Goal: Task Accomplishment & Management: Manage account settings

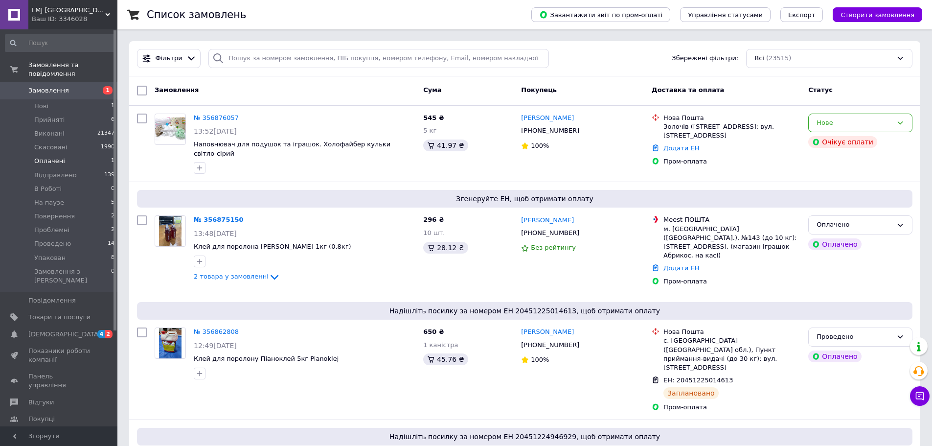
click at [57, 157] on span "Оплачені" at bounding box center [49, 161] width 31 height 9
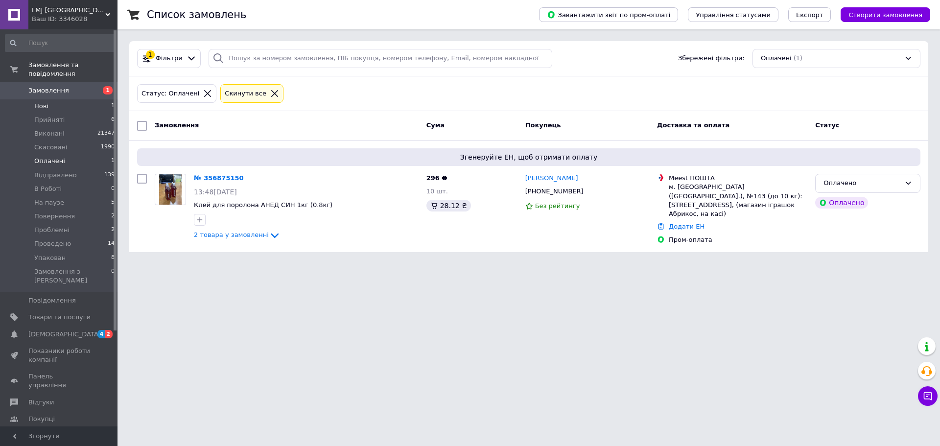
click at [44, 102] on span "Нові" at bounding box center [41, 106] width 14 height 9
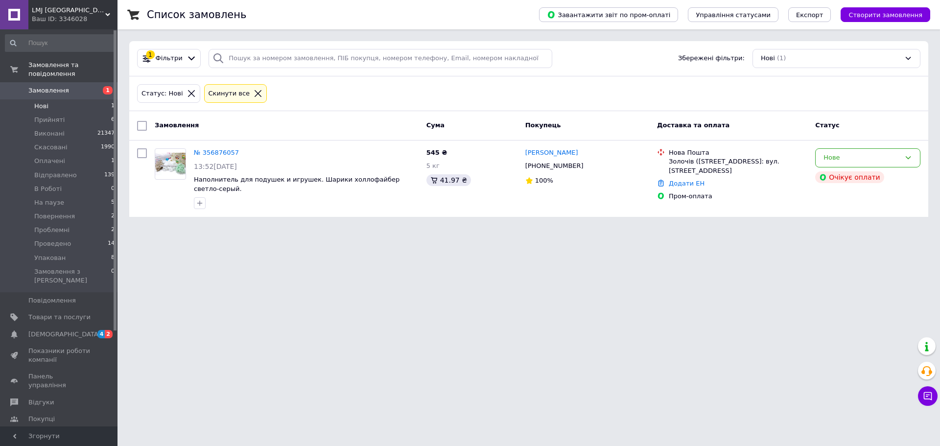
click at [253, 229] on html "LMJ Україна Ваш ID: 3346028 Сайт LMJ Україна Кабінет покупця Перевірити стан си…" at bounding box center [470, 114] width 940 height 229
click at [214, 229] on html "LMJ Україна Ваш ID: 3346028 Сайт LMJ Україна Кабінет покупця Перевірити стан си…" at bounding box center [470, 114] width 940 height 229
click at [42, 330] on span "[DEMOGRAPHIC_DATA]" at bounding box center [64, 334] width 72 height 9
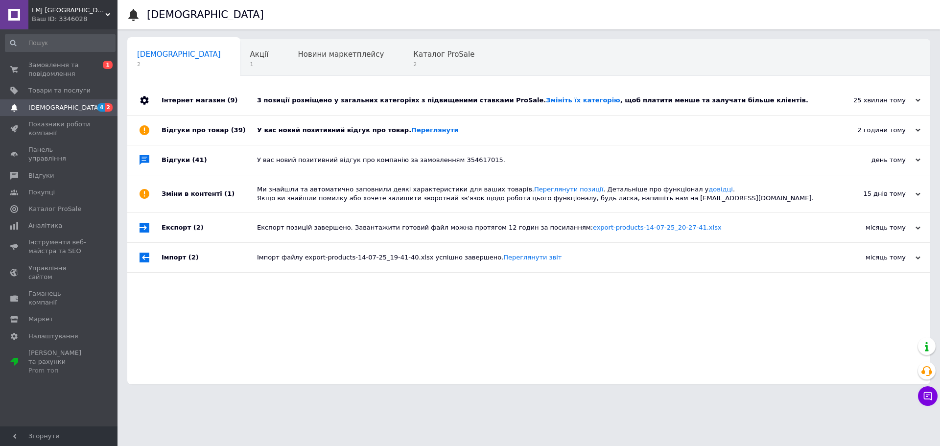
click at [420, 124] on div "У вас новий позитивний відгук про товар. [GEOGRAPHIC_DATA]" at bounding box center [539, 129] width 565 height 29
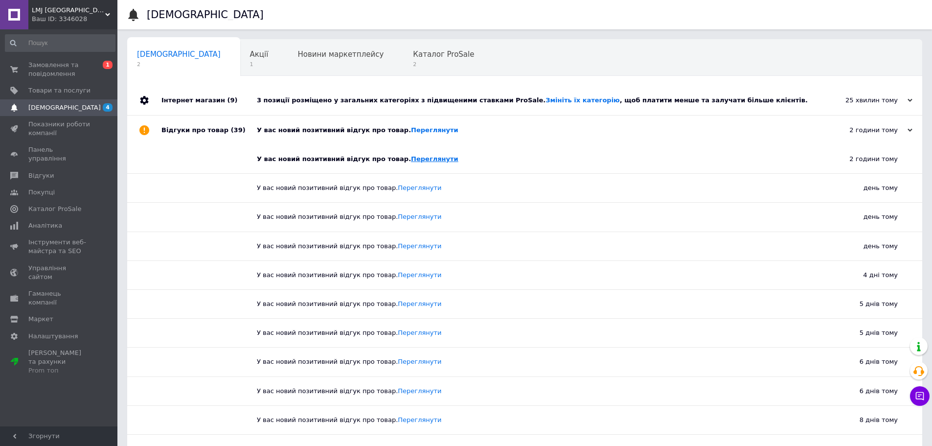
click at [421, 156] on link "Переглянути" at bounding box center [434, 158] width 47 height 7
click at [51, 74] on span "Замовлення та повідомлення" at bounding box center [59, 70] width 62 height 18
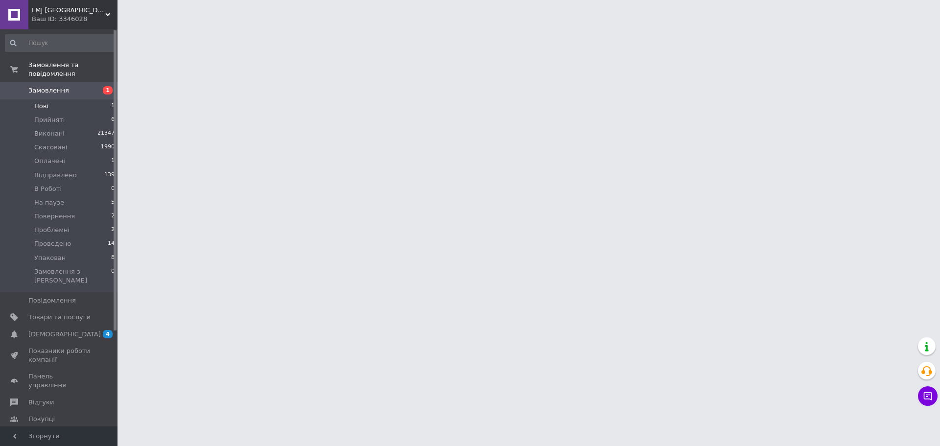
click at [49, 99] on li "Нові 1" at bounding box center [60, 106] width 120 height 14
click at [39, 168] on li "Відправлено 139" at bounding box center [60, 175] width 120 height 14
click at [47, 157] on span "Оплачені" at bounding box center [49, 161] width 31 height 9
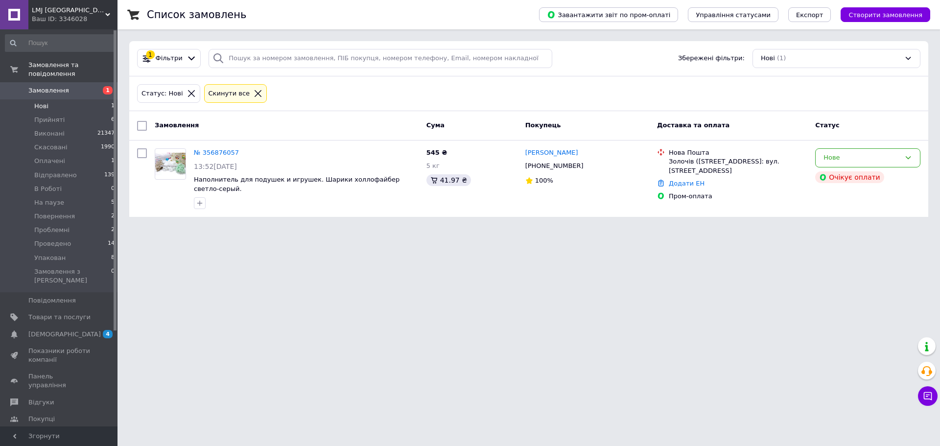
drag, startPoint x: 189, startPoint y: 278, endPoint x: 193, endPoint y: 265, distance: 14.3
click at [190, 229] on html "LMJ Україна Ваш ID: 3346028 Сайт LMJ Україна Кабінет покупця Перевірити стан си…" at bounding box center [470, 114] width 940 height 229
click at [47, 157] on span "Оплачені" at bounding box center [49, 161] width 31 height 9
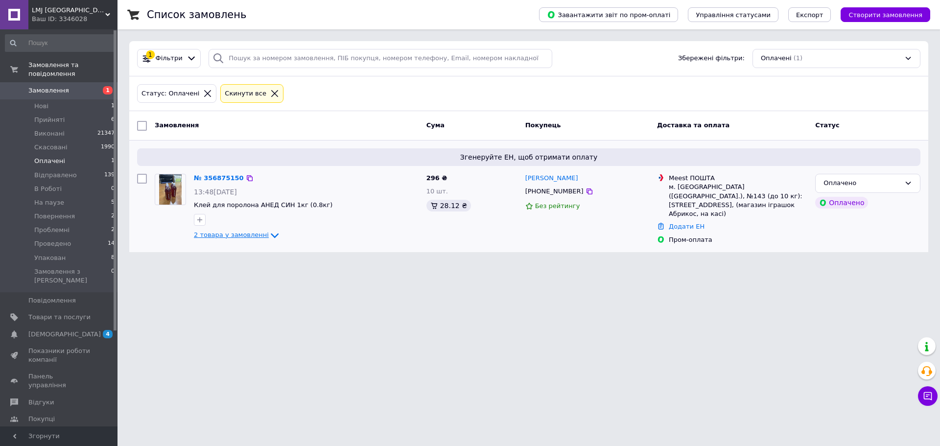
click at [239, 232] on span "2 товара у замовленні" at bounding box center [231, 234] width 75 height 7
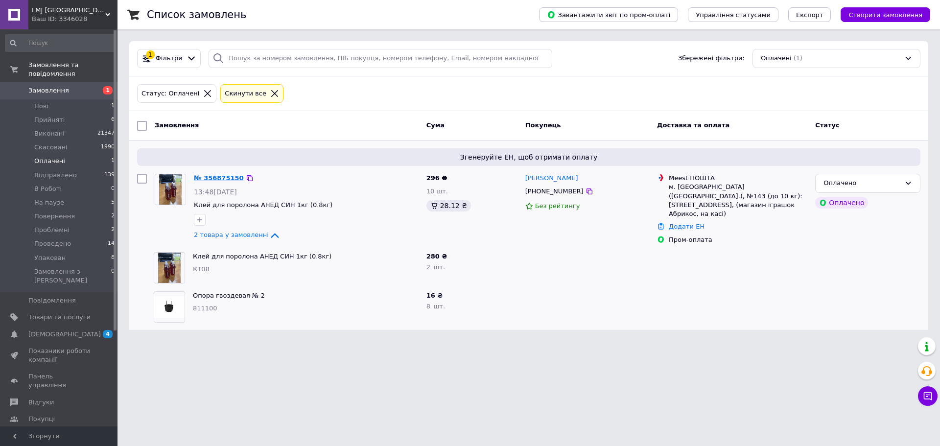
click at [228, 180] on link "№ 356875150" at bounding box center [219, 177] width 50 height 7
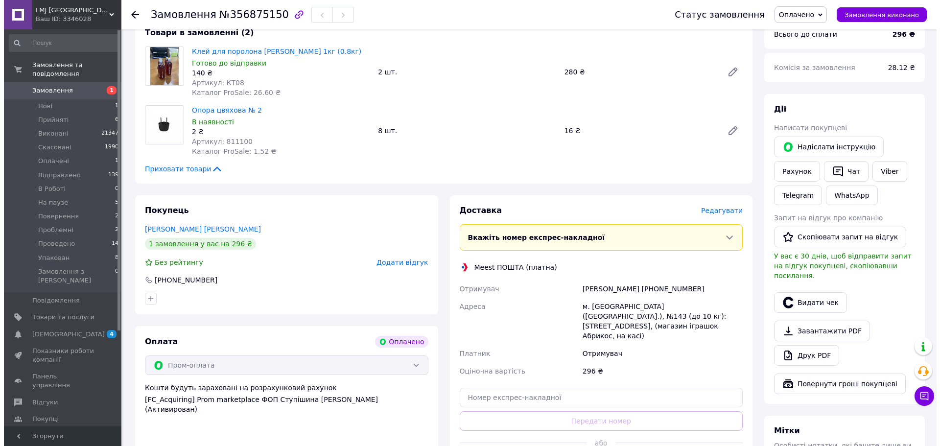
scroll to position [98, 0]
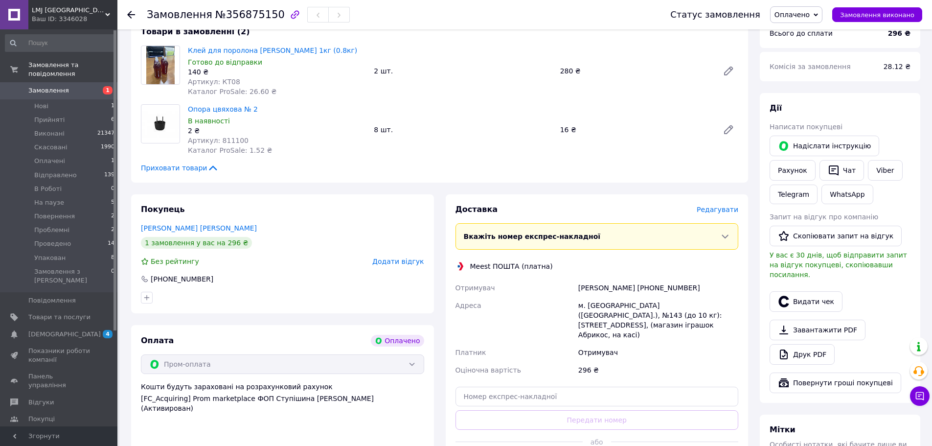
click at [714, 205] on div "Доставка Редагувати" at bounding box center [597, 209] width 283 height 11
click at [717, 213] on span "Редагувати" at bounding box center [718, 210] width 42 height 8
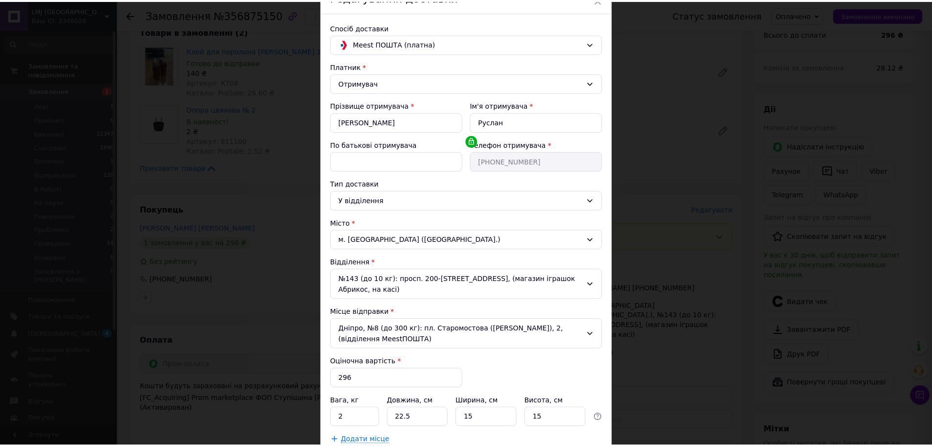
scroll to position [124, 0]
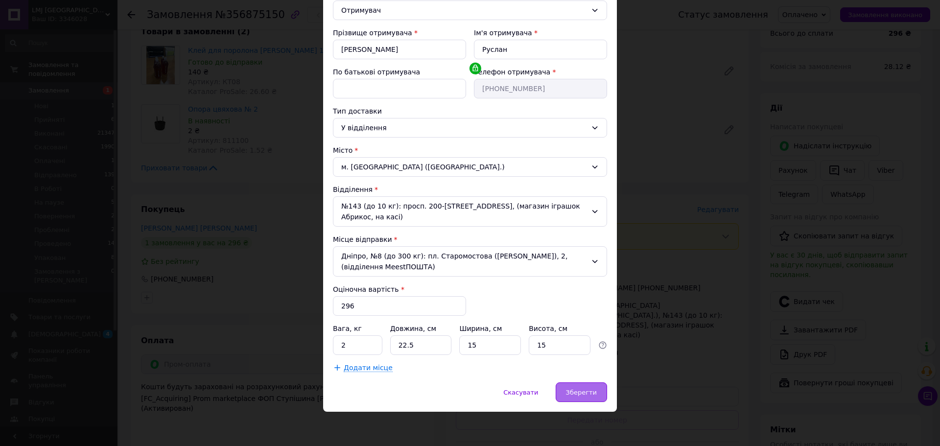
click at [593, 392] on span "Зберегти" at bounding box center [581, 392] width 31 height 7
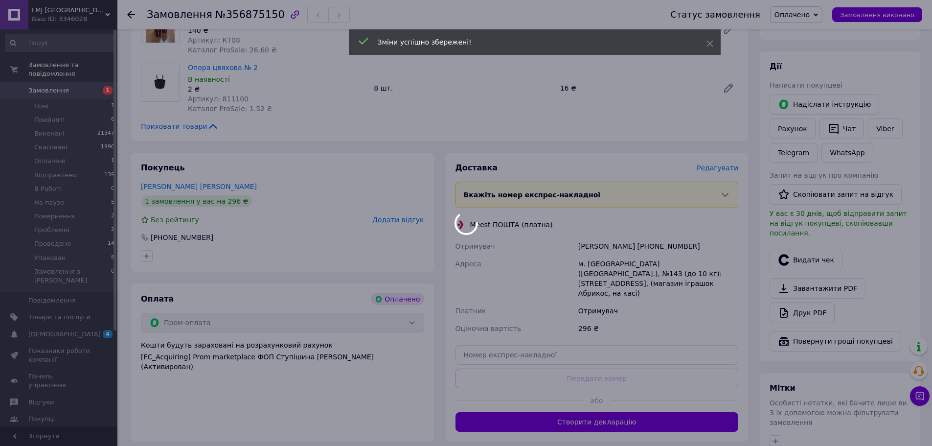
scroll to position [196, 0]
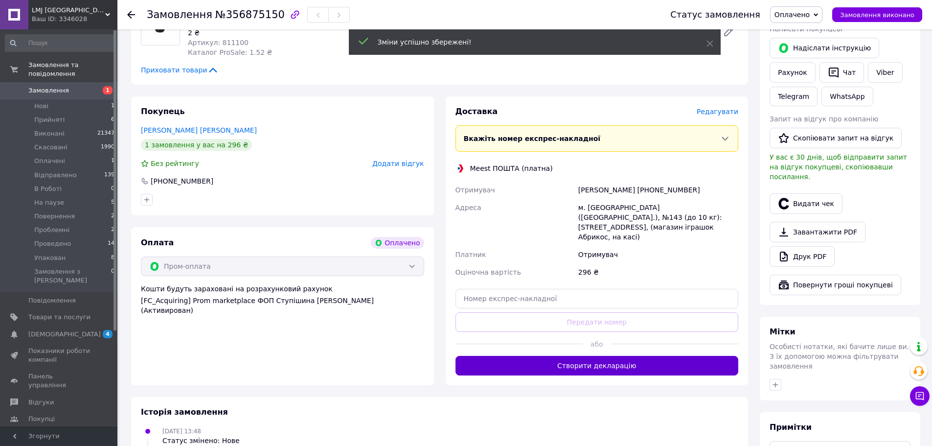
click at [598, 364] on button "Створити декларацію" at bounding box center [597, 366] width 283 height 20
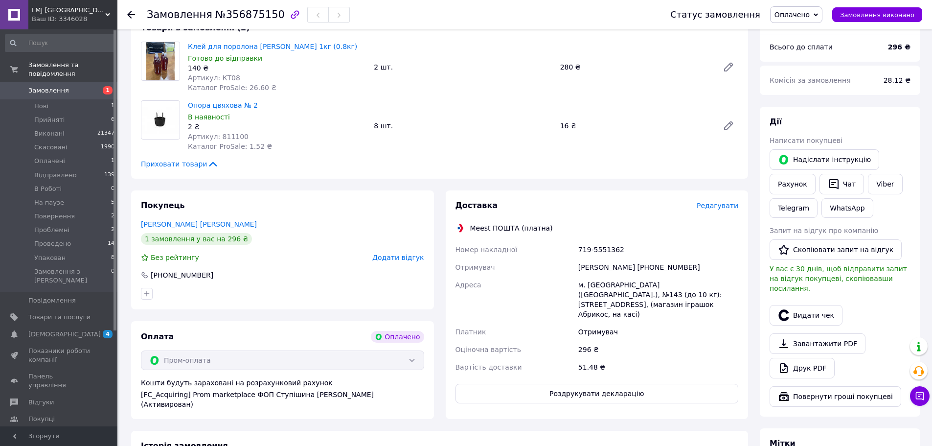
scroll to position [98, 0]
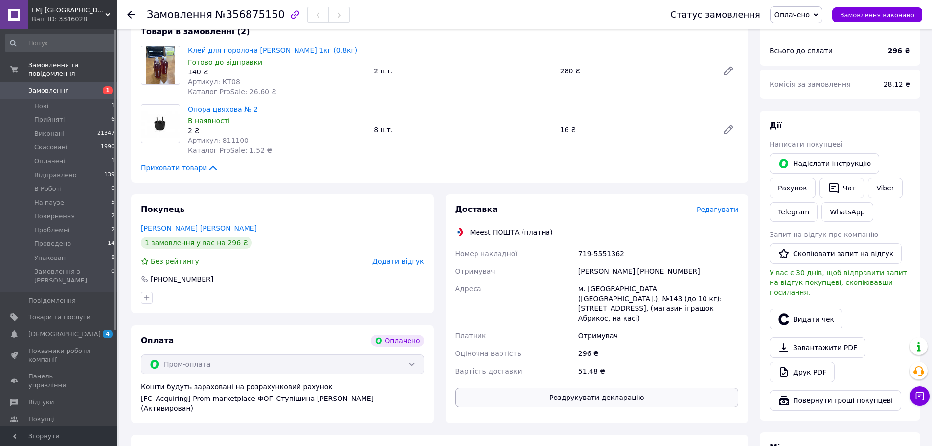
click at [577, 391] on button "Роздрукувати декларацію" at bounding box center [597, 398] width 283 height 20
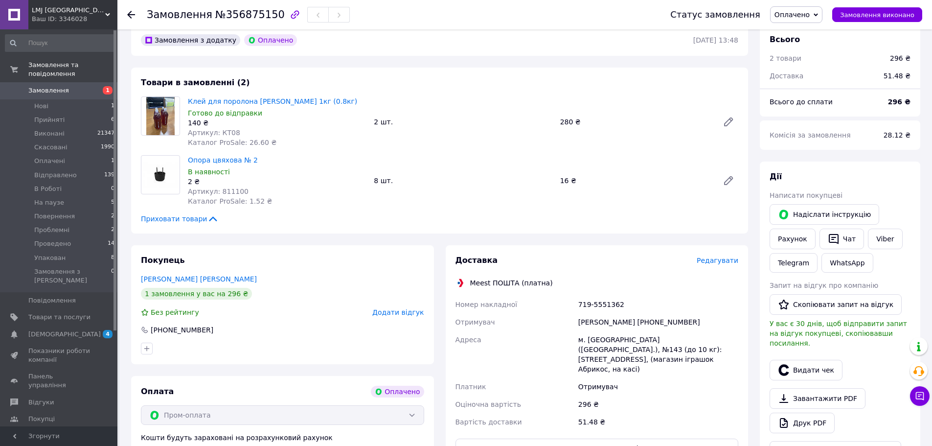
scroll to position [0, 0]
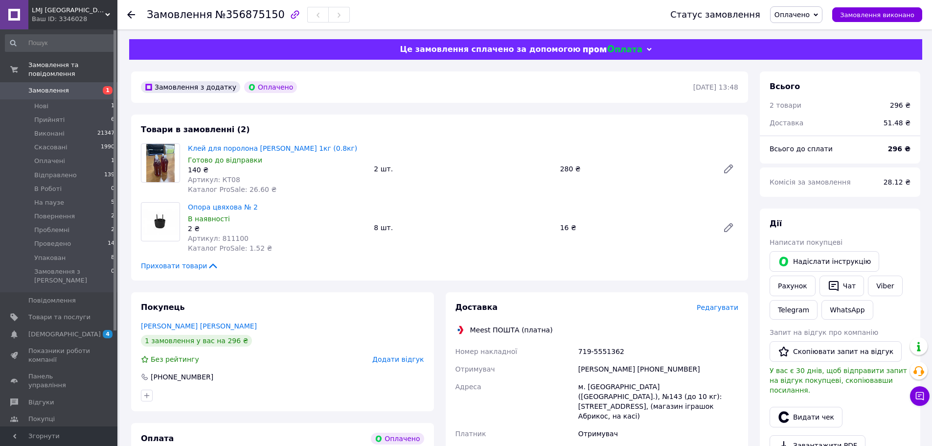
click at [809, 18] on span "Оплачено" at bounding box center [792, 15] width 35 height 8
click at [809, 87] on li "В Роботі" at bounding box center [797, 93] width 52 height 15
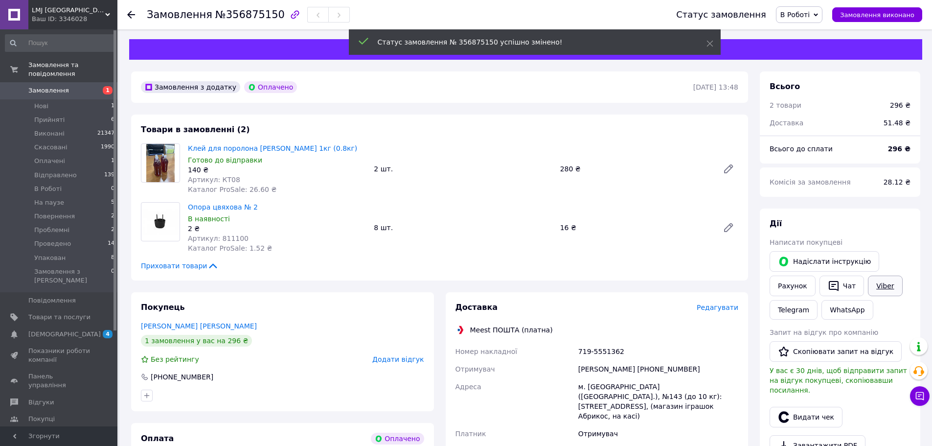
click at [889, 282] on link "Viber" at bounding box center [885, 286] width 34 height 21
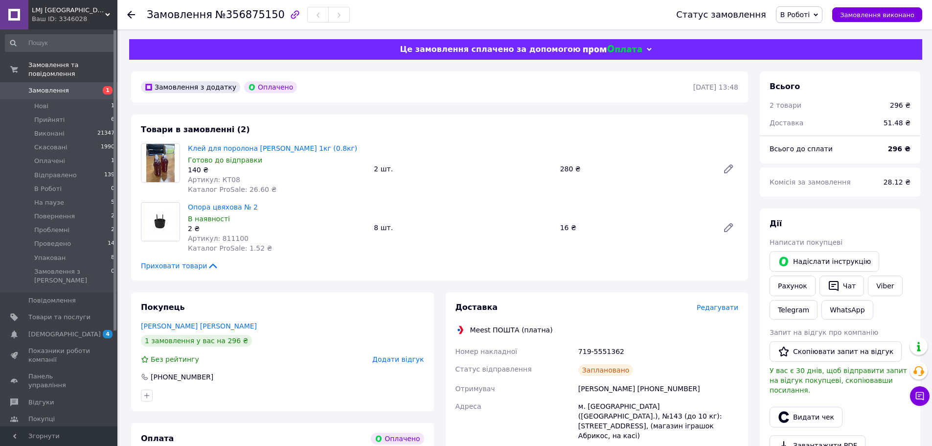
click at [320, 409] on div "Покупець [PERSON_NAME] [PERSON_NAME] 1 замовлення у вас на 296 ₴ Без рейтингу Д…" at bounding box center [282, 351] width 303 height 119
drag, startPoint x: 653, startPoint y: 345, endPoint x: 565, endPoint y: 341, distance: 87.7
click at [565, 341] on div "Доставка Редагувати Meest ПОШТА (платна) Номер накладної 719-5551362 Статус від…" at bounding box center [597, 413] width 283 height 223
copy div "Номер накладної 719-5551362"
click at [305, 404] on div "Покупець [PERSON_NAME] [PERSON_NAME] 1 замовлення у вас на 296 ₴ Без рейтингу Д…" at bounding box center [282, 351] width 303 height 119
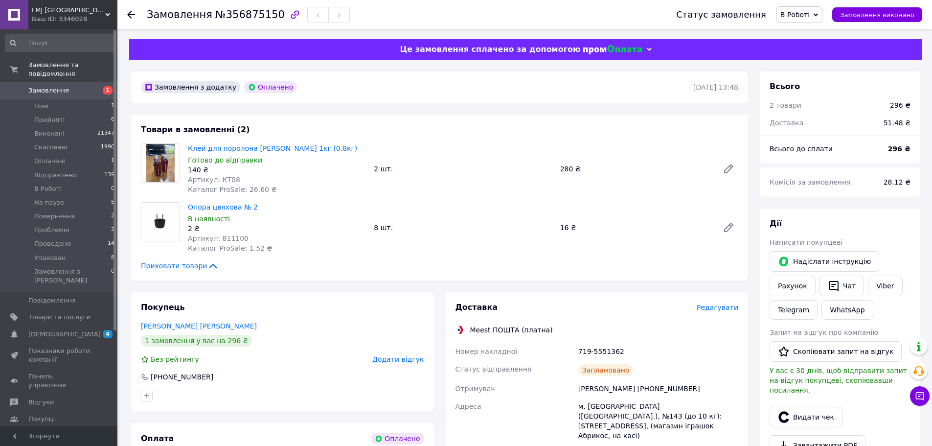
click at [130, 14] on use at bounding box center [131, 15] width 8 height 8
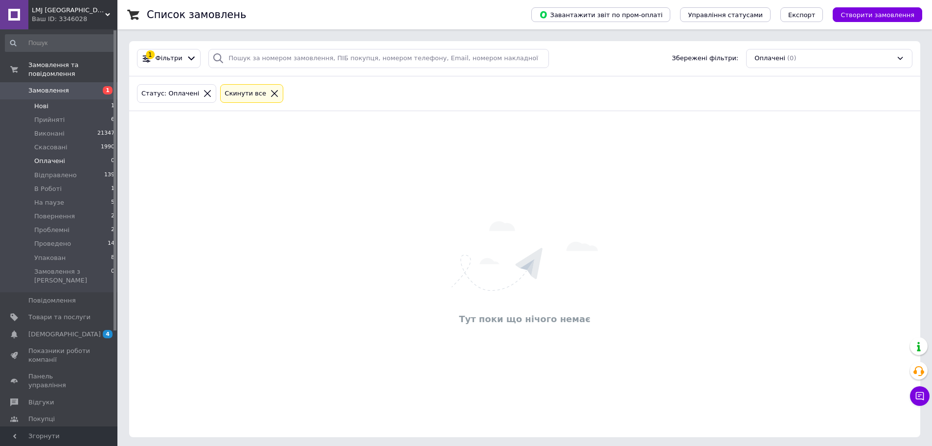
click at [41, 102] on span "Нові" at bounding box center [41, 106] width 14 height 9
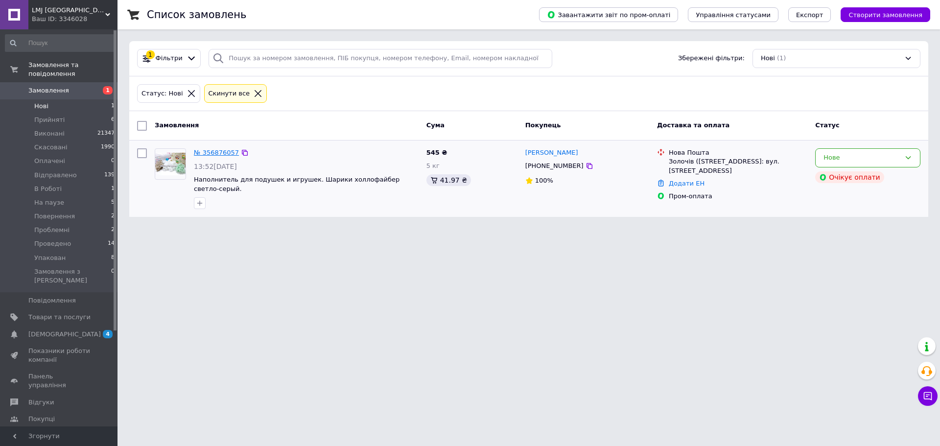
click at [213, 154] on link "№ 356876057" at bounding box center [216, 152] width 45 height 7
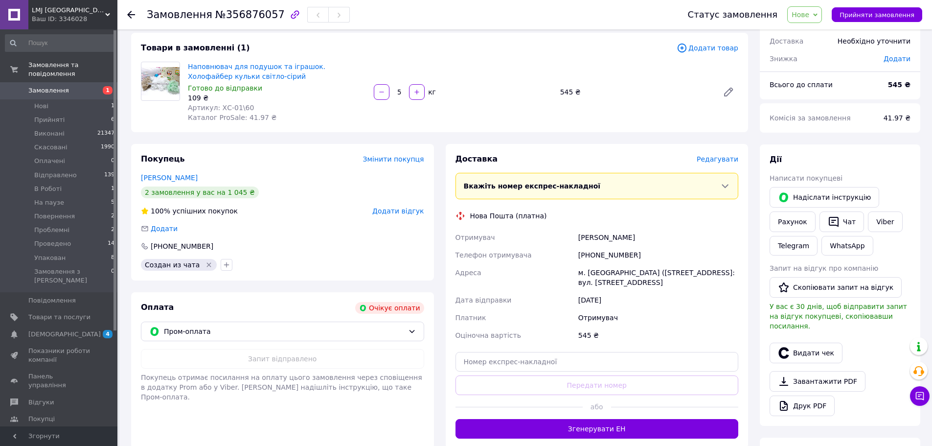
scroll to position [98, 0]
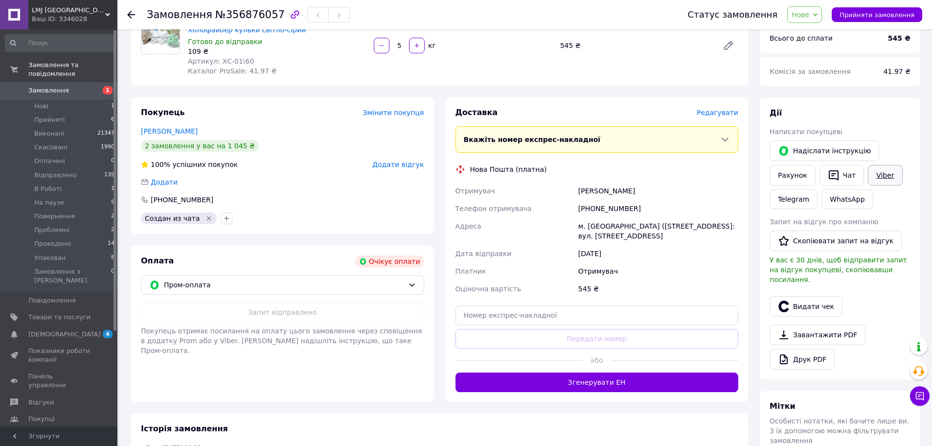
click at [884, 167] on link "Viber" at bounding box center [885, 175] width 34 height 21
click at [402, 402] on div "Замовлення з додатку Очікує оплати [DATE] 13:52 Товари в замовленні (1) Додати …" at bounding box center [439, 279] width 629 height 673
click at [404, 291] on div "Пром-оплата" at bounding box center [282, 285] width 283 height 20
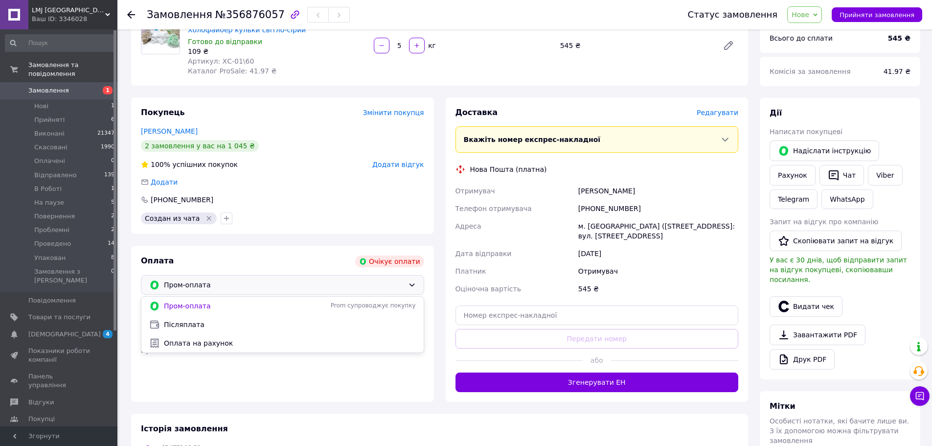
click at [178, 343] on span "Оплата на рахунок" at bounding box center [290, 343] width 252 height 10
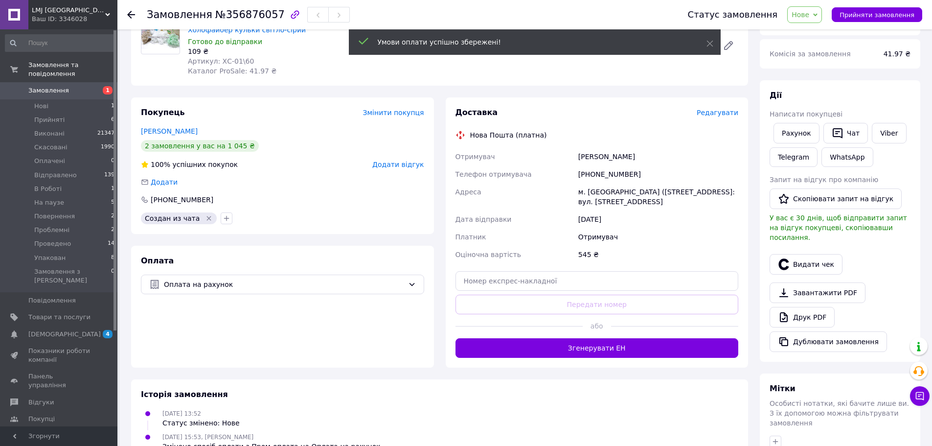
click at [809, 14] on span "Нове" at bounding box center [801, 15] width 18 height 8
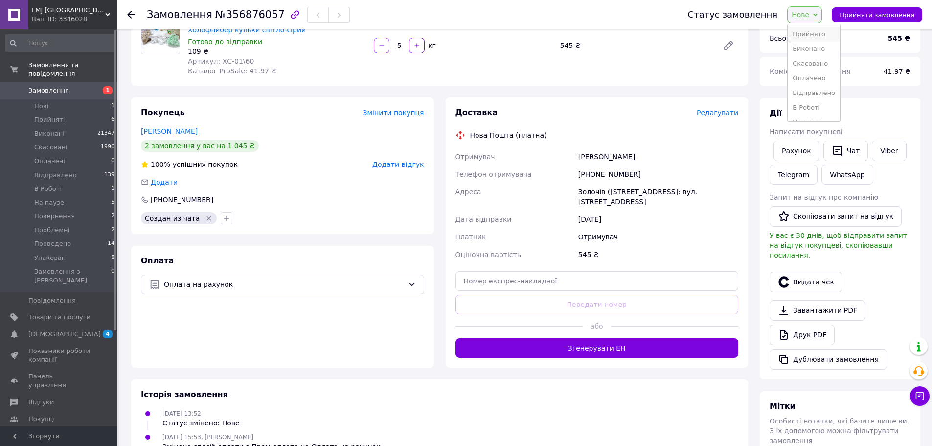
click at [809, 34] on li "Прийнято" at bounding box center [814, 34] width 52 height 15
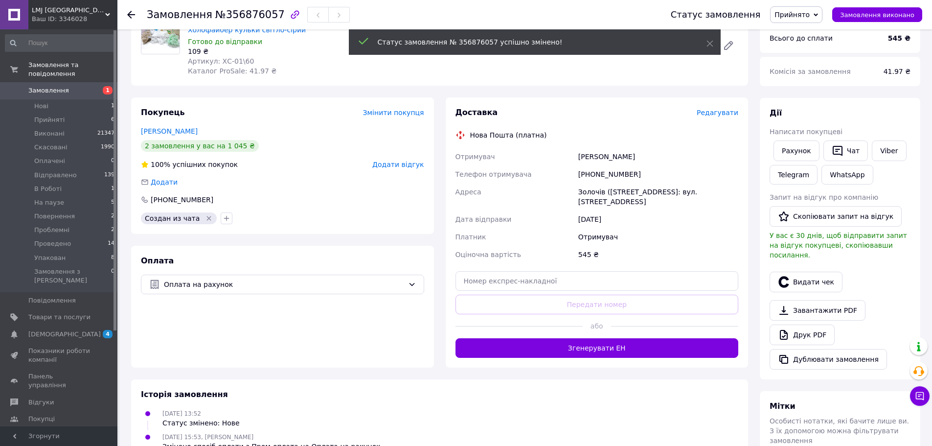
click at [132, 13] on icon at bounding box center [131, 15] width 8 height 8
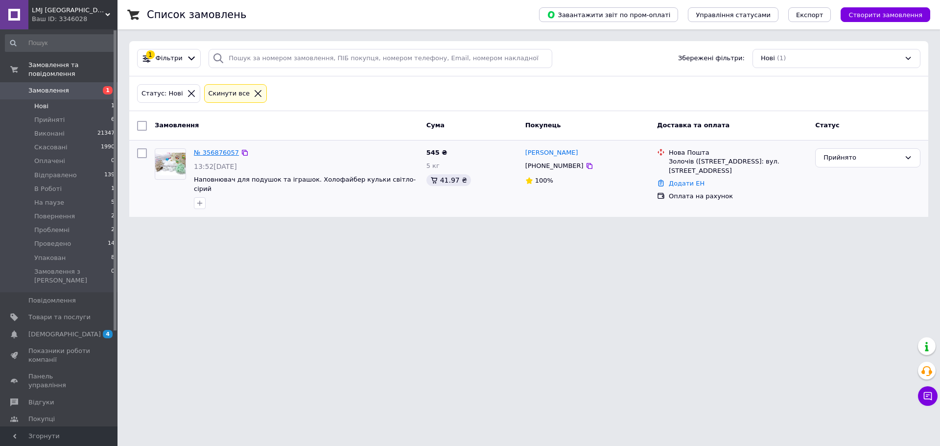
click at [212, 154] on link "№ 356876057" at bounding box center [216, 152] width 45 height 7
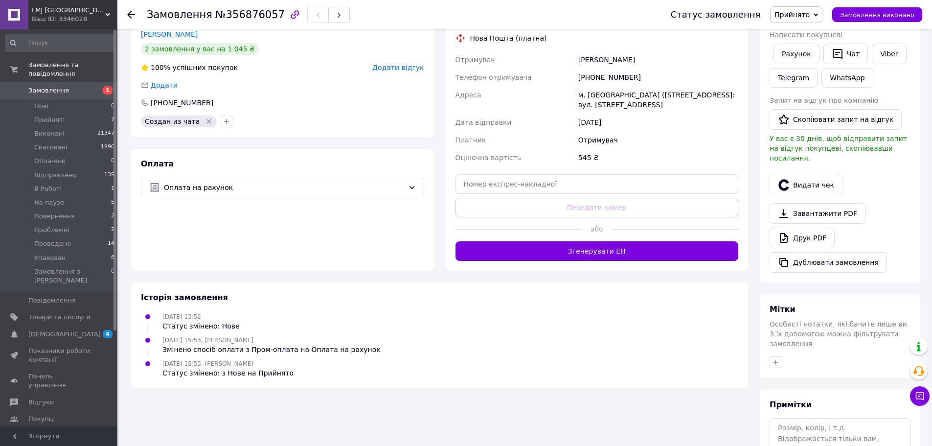
scroll to position [196, 0]
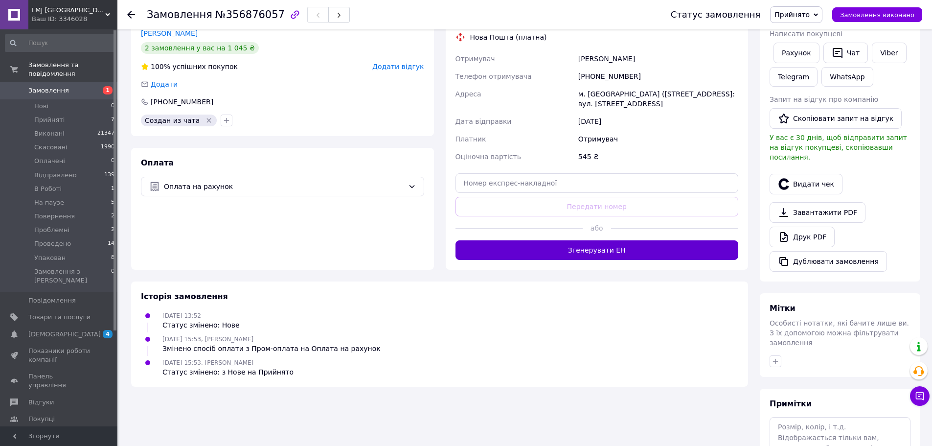
click at [595, 251] on button "Згенерувати ЕН" at bounding box center [597, 250] width 283 height 20
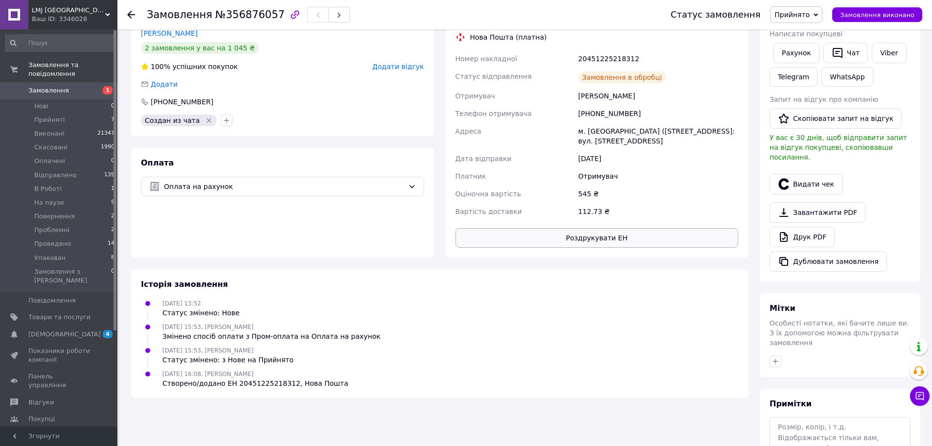
click at [595, 242] on button "Роздрукувати ЕН" at bounding box center [597, 238] width 283 height 20
click at [810, 12] on span "Прийнято" at bounding box center [792, 15] width 35 height 8
click at [810, 92] on li "В Роботі" at bounding box center [797, 93] width 52 height 15
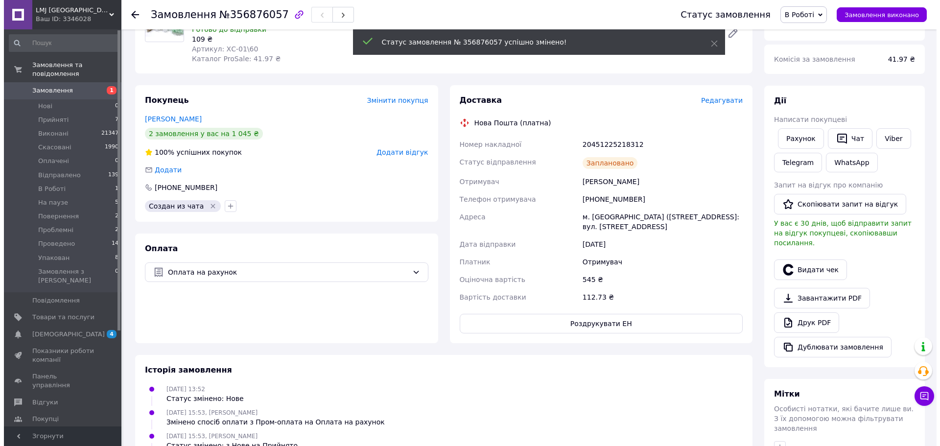
scroll to position [0, 0]
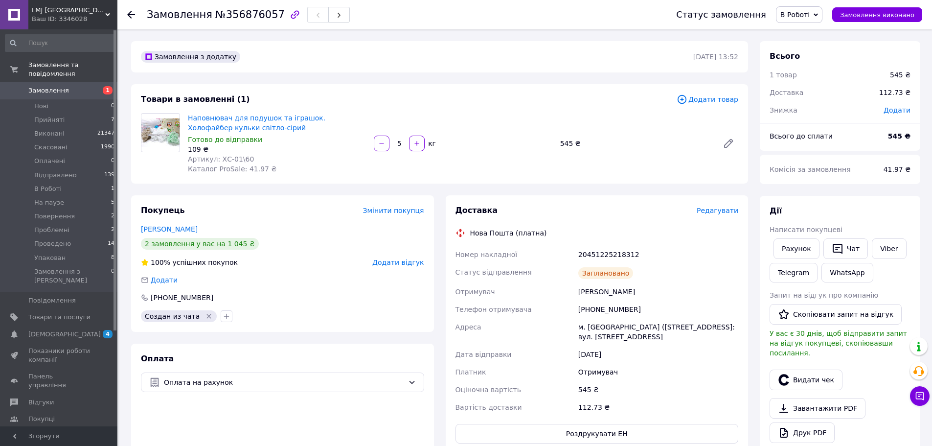
click at [130, 14] on icon at bounding box center [131, 15] width 8 height 8
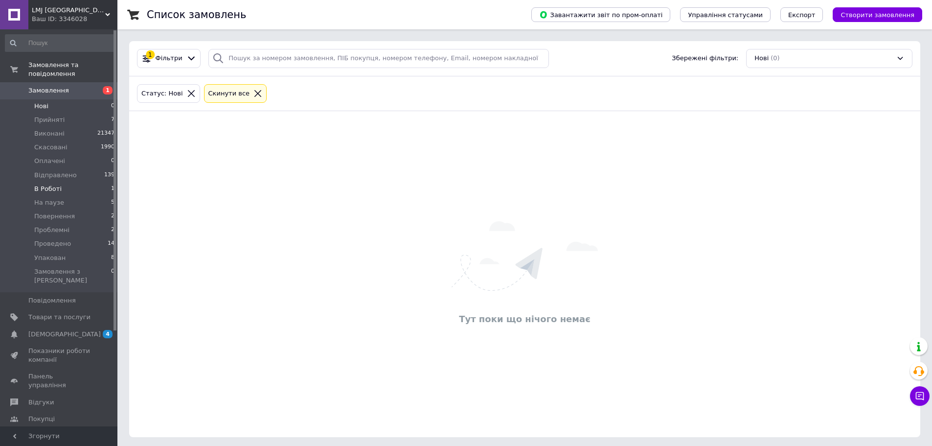
click at [62, 182] on li "В Роботі 1" at bounding box center [60, 189] width 120 height 14
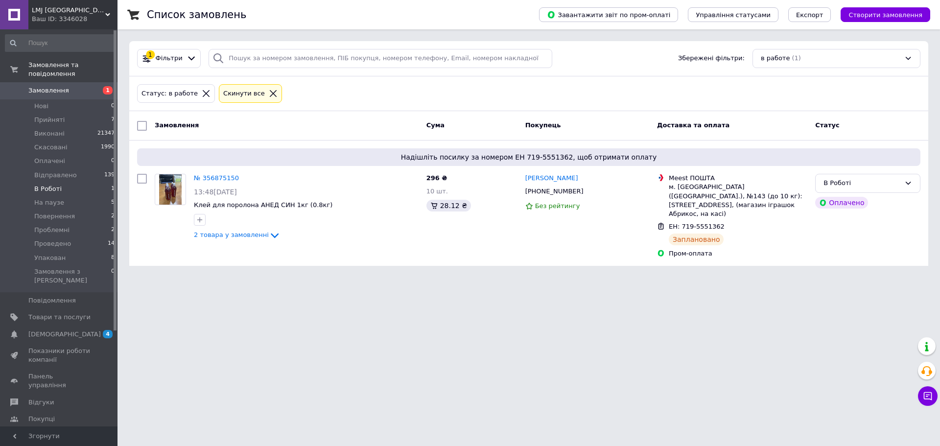
click at [330, 277] on html "LMJ Україна Ваш ID: 3346028 Сайт LMJ Україна Кабінет покупця Перевірити стан си…" at bounding box center [470, 138] width 940 height 277
click at [178, 277] on html "LMJ Україна Ваш ID: 3346028 Сайт LMJ Україна Кабінет покупця Перевірити стан си…" at bounding box center [470, 138] width 940 height 277
click at [476, 277] on html "LMJ Україна Ваш ID: 3346028 Сайт LMJ Україна Кабінет покупця Перевірити стан си…" at bounding box center [470, 138] width 940 height 277
drag, startPoint x: 266, startPoint y: 288, endPoint x: 301, endPoint y: 344, distance: 66.0
click at [268, 277] on html "LMJ Україна Ваш ID: 3346028 Сайт LMJ Україна Кабінет покупця Перевірити стан си…" at bounding box center [470, 138] width 940 height 277
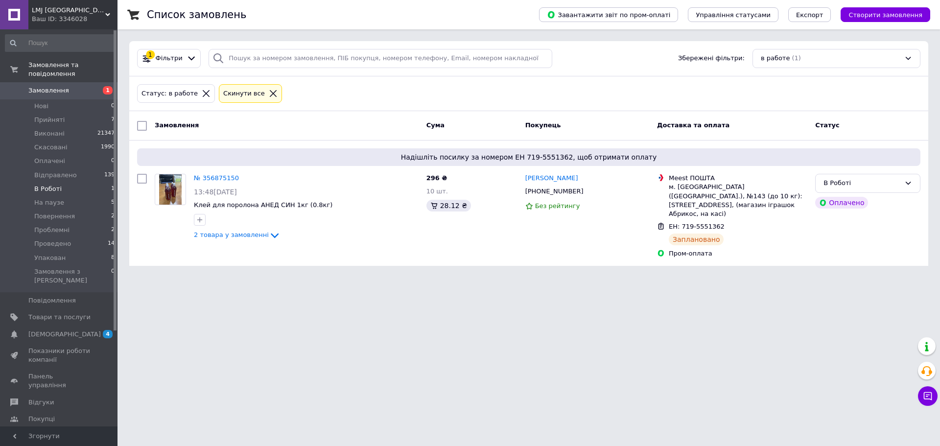
click at [233, 277] on html "LMJ Україна Ваш ID: 3346028 Сайт LMJ Україна Кабінет покупця Перевірити стан си…" at bounding box center [470, 138] width 940 height 277
click at [388, 277] on html "LMJ Україна Ваш ID: 3346028 Сайт LMJ Україна Кабінет покупця Перевірити стан си…" at bounding box center [470, 138] width 940 height 277
click at [321, 277] on html "LMJ Україна Ваш ID: 3346028 Сайт LMJ Україна Кабінет покупця Перевірити стан си…" at bounding box center [470, 138] width 940 height 277
click at [322, 277] on html "LMJ Україна Ваш ID: 3346028 Сайт LMJ Україна Кабінет покупця Перевірити стан си…" at bounding box center [470, 138] width 940 height 277
